Goal: Information Seeking & Learning: Learn about a topic

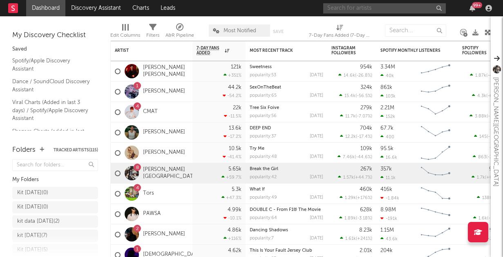
click at [336, 11] on input "text" at bounding box center [384, 8] width 123 height 10
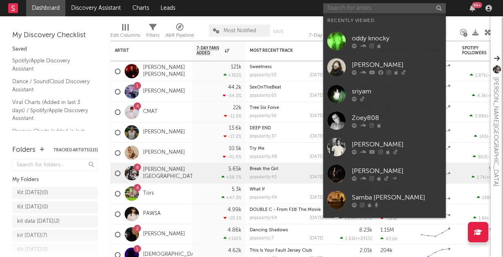
type input "l"
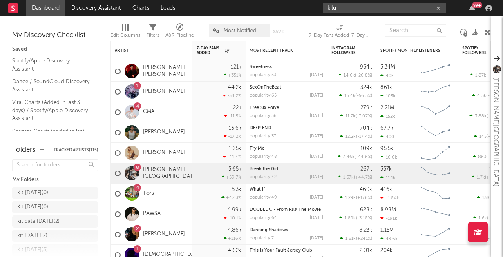
click at [350, 10] on input "kilu" at bounding box center [384, 8] width 123 height 10
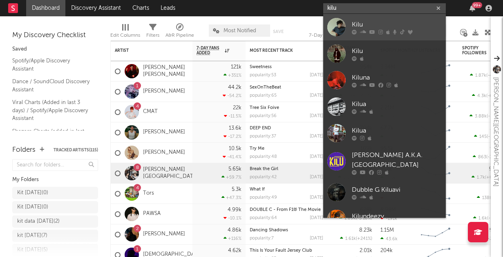
type input "kilu"
click at [353, 28] on div "Kilu" at bounding box center [397, 25] width 90 height 10
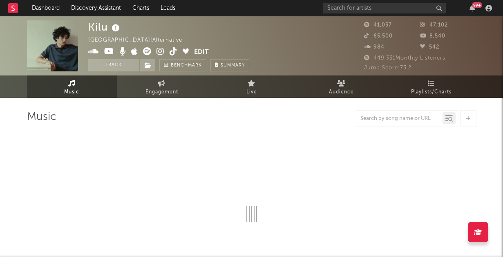
select select "6m"
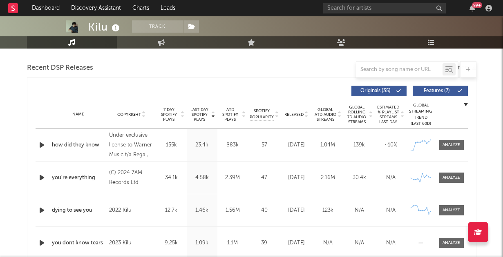
scroll to position [282, 0]
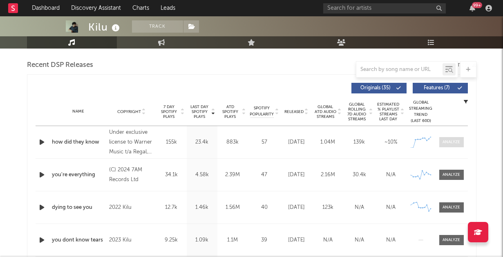
click at [451, 141] on div at bounding box center [451, 142] width 18 height 6
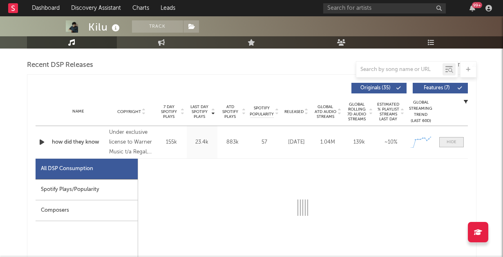
select select "1w"
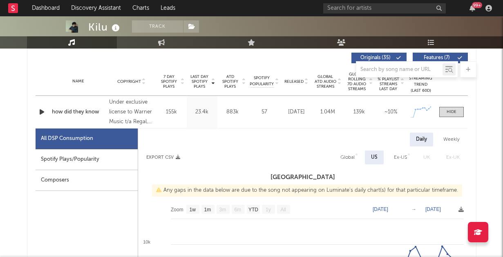
scroll to position [294, 0]
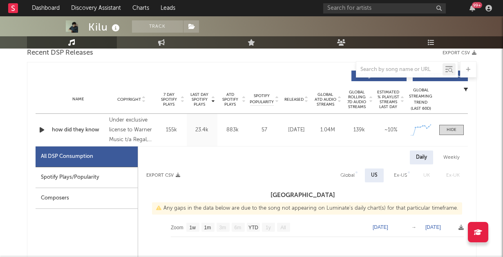
click at [349, 175] on div "Global" at bounding box center [347, 176] width 14 height 10
select select "1w"
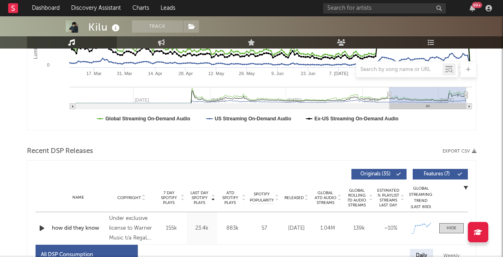
scroll to position [0, 0]
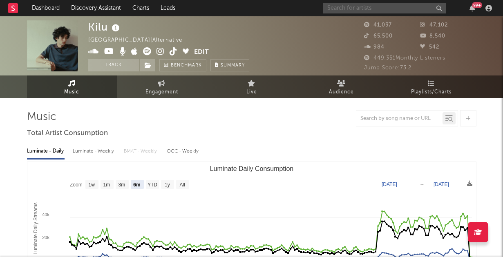
click at [372, 6] on input "text" at bounding box center [384, 8] width 123 height 10
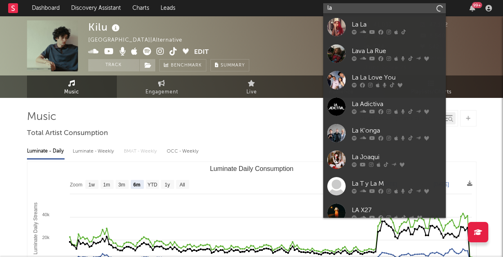
type input "l"
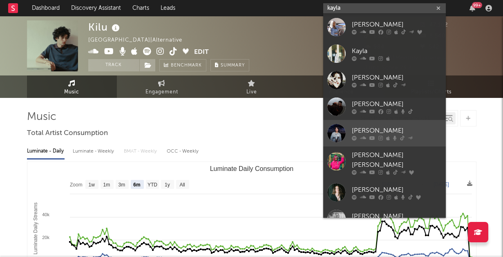
type input "kayla"
click at [374, 132] on div "[PERSON_NAME]" at bounding box center [397, 131] width 90 height 10
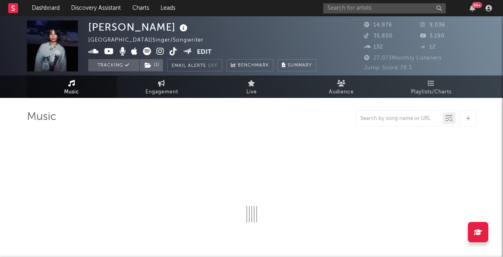
select select "1w"
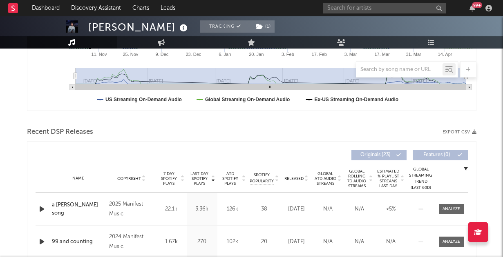
scroll to position [214, 0]
click at [450, 212] on div at bounding box center [451, 210] width 18 height 6
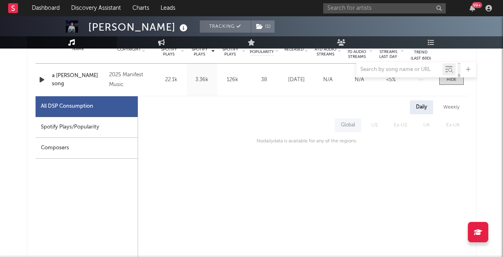
scroll to position [343, 0]
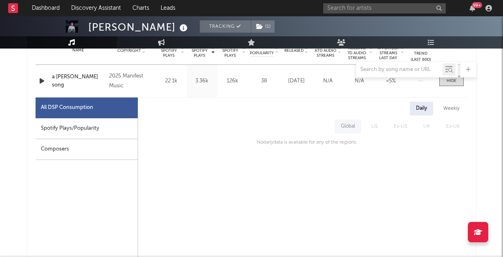
click at [64, 130] on div "Spotify Plays/Popularity" at bounding box center [87, 128] width 102 height 21
select select "6m"
select select "1w"
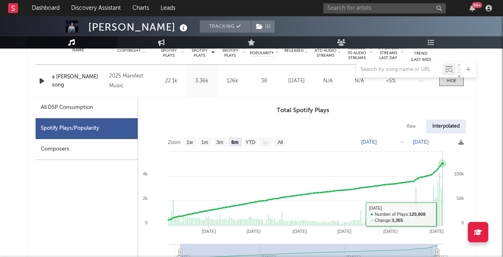
click at [443, 214] on icon "Created with Highcharts 10.3.3 Apr '[DATE] Jun '[DATE] Aug '[DATE] Mar '[DATE] …" at bounding box center [303, 203] width 330 height 139
